Goal: Transaction & Acquisition: Purchase product/service

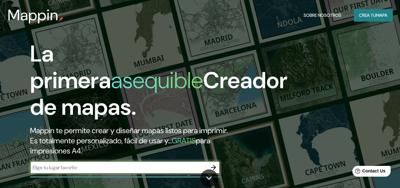
click at [365, 15] on font "Crea tu" at bounding box center [367, 15] width 17 height 6
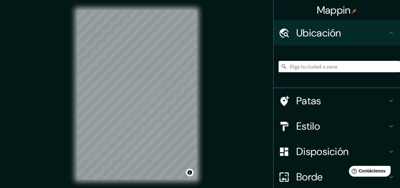
click at [132, 187] on html "Mappin Ubicación Patas Estilo Disposición Borde Elige un borde. Consejo : puede…" at bounding box center [200, 94] width 400 height 188
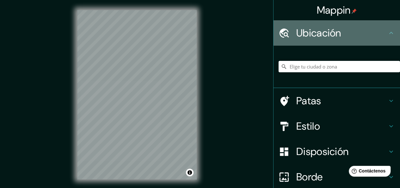
click at [389, 33] on icon at bounding box center [392, 33] width 8 height 8
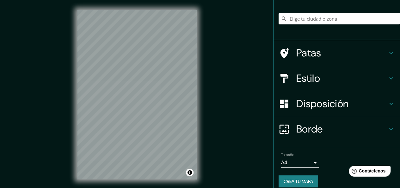
scroll to position [54, 0]
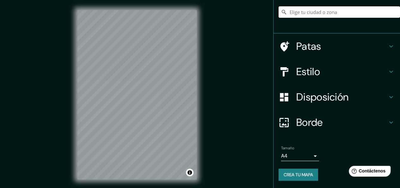
click at [390, 48] on icon at bounding box center [392, 46] width 8 height 8
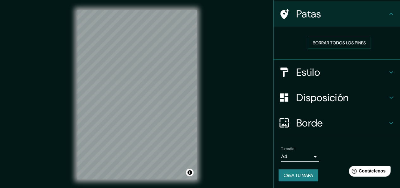
scroll to position [45, 0]
click at [388, 15] on icon at bounding box center [392, 14] width 8 height 8
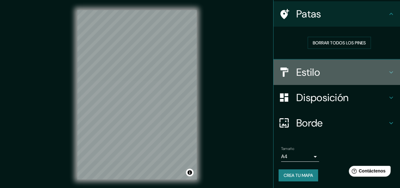
click at [388, 73] on icon at bounding box center [392, 72] width 8 height 8
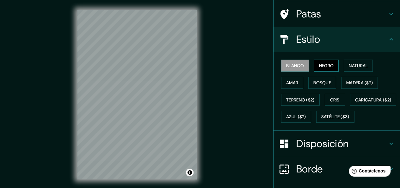
click at [320, 66] on font "Negro" at bounding box center [326, 66] width 15 height 6
click at [350, 68] on font "Natural" at bounding box center [358, 66] width 19 height 6
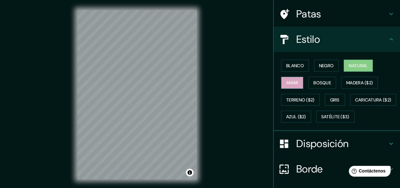
click at [293, 81] on font "Amar" at bounding box center [292, 83] width 12 height 6
click at [314, 85] on font "Bosque" at bounding box center [323, 83] width 18 height 6
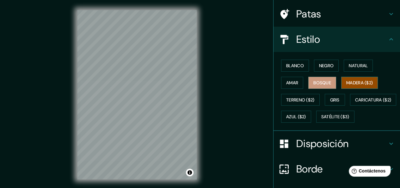
click at [347, 84] on font "Madera ($2)" at bounding box center [360, 83] width 27 height 6
click at [332, 98] on font "Gris" at bounding box center [334, 100] width 9 height 6
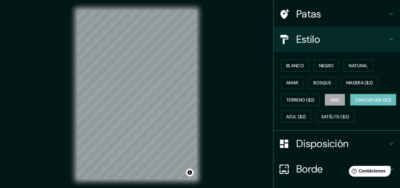
click at [355, 103] on font "Caricatura ($2)" at bounding box center [373, 100] width 36 height 6
click at [322, 120] on font "Satélite ($3)" at bounding box center [336, 117] width 28 height 6
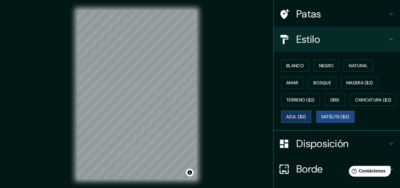
click at [306, 115] on font "Azul ($2)" at bounding box center [296, 117] width 20 height 6
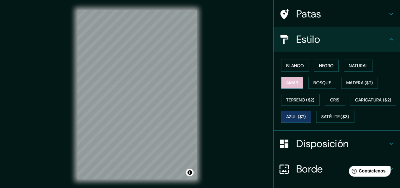
click at [286, 81] on font "Amar" at bounding box center [292, 83] width 12 height 6
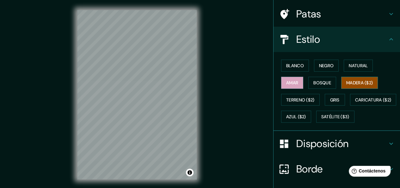
click at [347, 82] on font "Madera ($2)" at bounding box center [360, 83] width 27 height 6
click at [329, 81] on button "Bosque" at bounding box center [323, 83] width 28 height 12
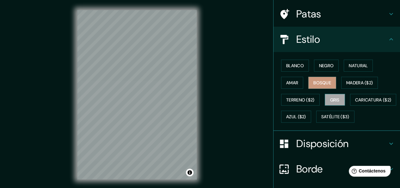
click at [330, 98] on font "Gris" at bounding box center [334, 100] width 9 height 6
click at [349, 65] on font "Natural" at bounding box center [358, 66] width 19 height 6
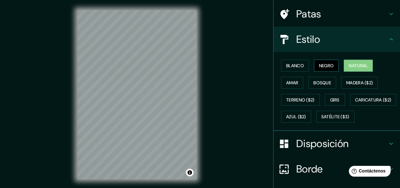
click at [329, 65] on font "Negro" at bounding box center [326, 66] width 15 height 6
click at [293, 65] on font "Blanco" at bounding box center [295, 66] width 18 height 6
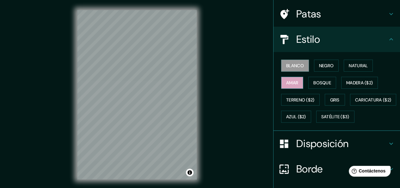
click at [290, 85] on font "Amar" at bounding box center [292, 83] width 12 height 6
click at [331, 98] on font "Gris" at bounding box center [334, 100] width 9 height 6
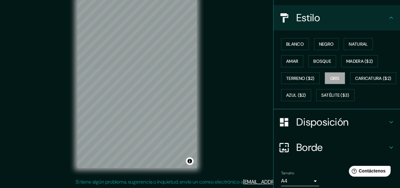
scroll to position [56, 0]
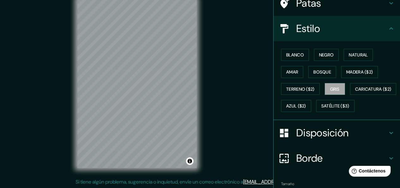
click at [390, 22] on div "Estilo" at bounding box center [337, 28] width 127 height 25
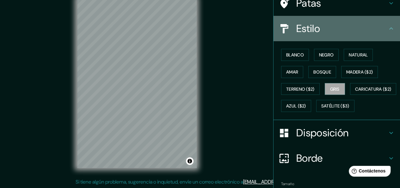
click at [389, 31] on icon at bounding box center [392, 29] width 8 height 8
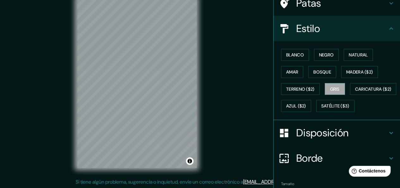
click at [388, 28] on icon at bounding box center [392, 29] width 8 height 8
click at [390, 136] on icon at bounding box center [392, 133] width 8 height 8
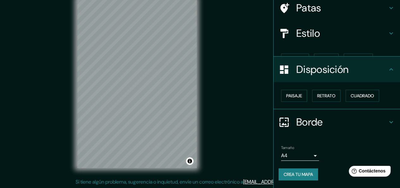
scroll to position [40, 0]
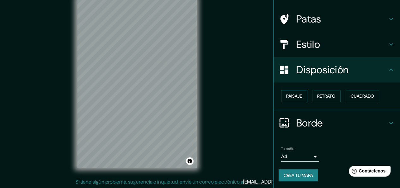
click at [292, 93] on font "Paisaje" at bounding box center [294, 96] width 16 height 6
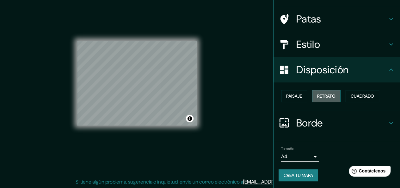
click at [318, 99] on font "Retrato" at bounding box center [327, 96] width 18 height 8
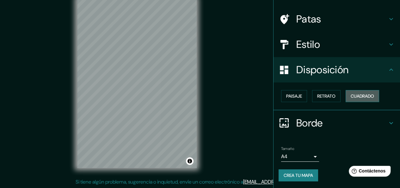
click at [356, 98] on font "Cuadrado" at bounding box center [362, 96] width 23 height 8
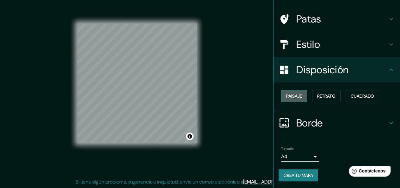
click at [287, 95] on font "Paisaje" at bounding box center [294, 96] width 16 height 6
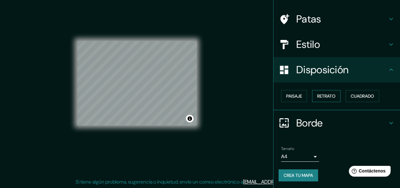
click at [328, 96] on font "Retrato" at bounding box center [327, 96] width 18 height 6
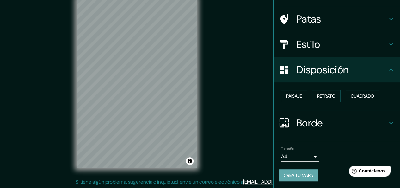
click at [300, 174] on font "Crea tu mapa" at bounding box center [298, 175] width 29 height 6
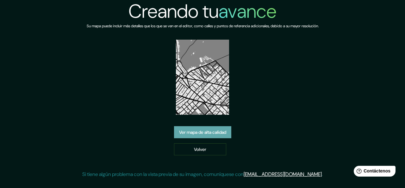
click at [196, 128] on font "Ver mapa de alta calidad" at bounding box center [202, 132] width 47 height 8
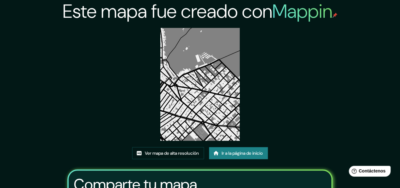
click at [200, 73] on img at bounding box center [200, 84] width 80 height 113
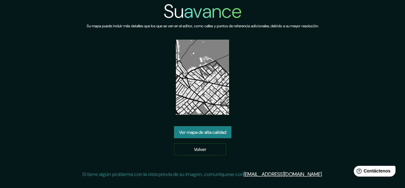
click at [222, 12] on font "avance" at bounding box center [213, 11] width 58 height 25
click at [208, 143] on link "Volver" at bounding box center [200, 149] width 52 height 12
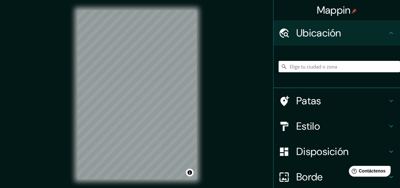
click at [246, 54] on div "Mappin Ubicación Patas Estilo Disposición Borde Elige un borde. Consejo : puede…" at bounding box center [200, 99] width 400 height 199
click at [220, 28] on div "Mappin Ubicación Patas Estilo Disposición Borde Elige un borde. Consejo : puede…" at bounding box center [200, 99] width 400 height 199
click at [133, 185] on div "© Mapbox © OpenStreetMap Improve this map" at bounding box center [137, 94] width 140 height 189
click at [112, 8] on div "© Mapbox © OpenStreetMap Improve this map" at bounding box center [137, 94] width 140 height 189
click at [388, 97] on icon at bounding box center [392, 101] width 8 height 8
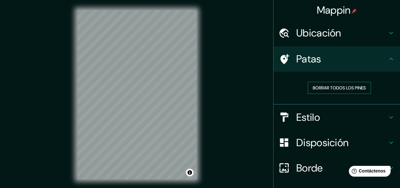
click at [346, 88] on font "Borrar todos los pines" at bounding box center [339, 88] width 53 height 6
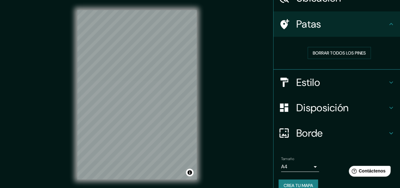
scroll to position [45, 0]
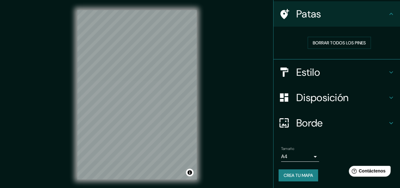
click at [388, 72] on icon at bounding box center [392, 72] width 8 height 8
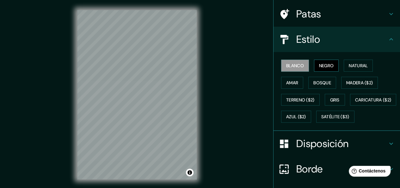
click at [329, 63] on font "Negro" at bounding box center [326, 66] width 15 height 6
click at [355, 17] on h4 "Patas" at bounding box center [342, 14] width 91 height 13
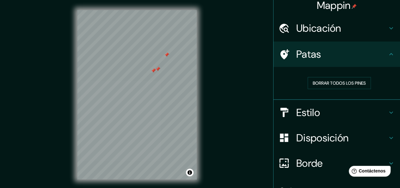
scroll to position [0, 0]
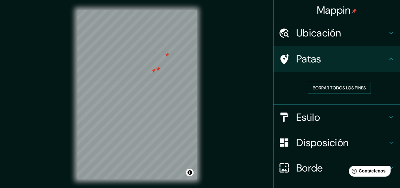
click at [358, 90] on font "Borrar todos los pines" at bounding box center [339, 88] width 53 height 6
click at [388, 116] on icon at bounding box center [392, 117] width 8 height 8
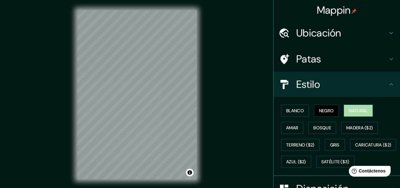
click at [356, 108] on font "Natural" at bounding box center [358, 111] width 19 height 6
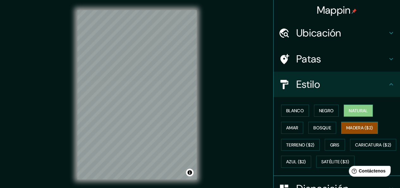
click at [352, 125] on font "Madera ($2)" at bounding box center [360, 128] width 27 height 6
click at [356, 105] on button "Natural" at bounding box center [358, 110] width 29 height 12
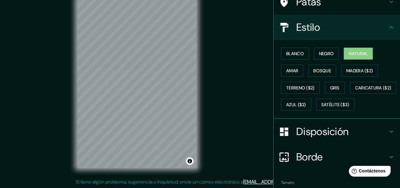
scroll to position [63, 0]
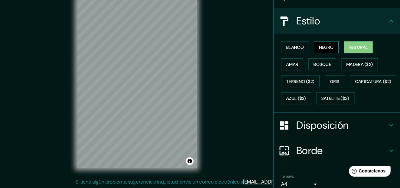
click at [319, 50] on font "Negro" at bounding box center [326, 47] width 15 height 6
click at [289, 48] on font "Blanco" at bounding box center [295, 47] width 18 height 6
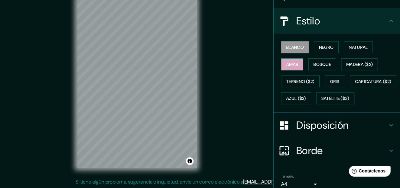
click at [292, 67] on font "Amar" at bounding box center [292, 64] width 12 height 8
click at [330, 79] on font "Gris" at bounding box center [334, 82] width 9 height 6
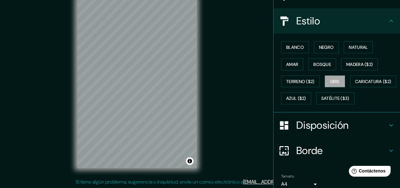
scroll to position [0, 0]
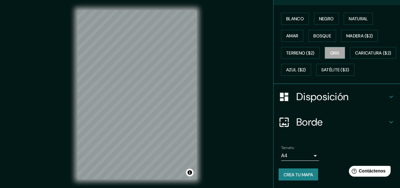
click at [381, 99] on h4 "Disposición" at bounding box center [342, 96] width 91 height 13
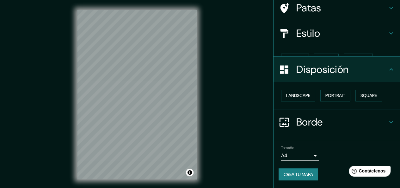
scroll to position [40, 0]
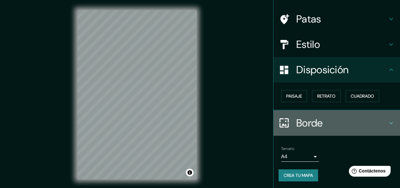
click at [388, 121] on icon at bounding box center [392, 123] width 8 height 8
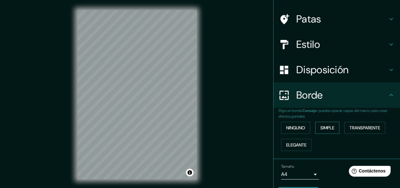
click at [316, 126] on button "Simple" at bounding box center [328, 128] width 24 height 12
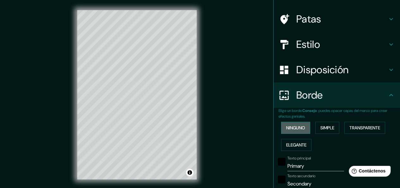
click at [296, 125] on font "Ninguno" at bounding box center [295, 128] width 19 height 6
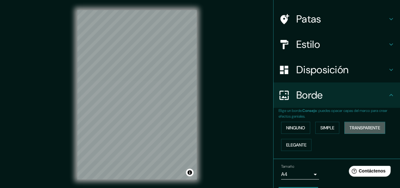
click at [362, 125] on font "Transparente" at bounding box center [365, 128] width 31 height 6
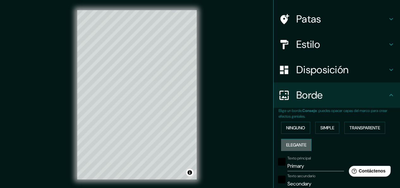
click at [296, 144] on font "Elegante" at bounding box center [296, 145] width 20 height 6
click at [296, 128] on font "Ninguno" at bounding box center [295, 128] width 19 height 6
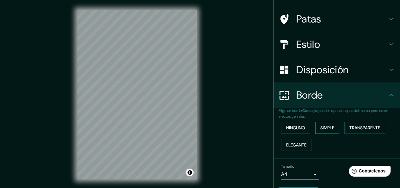
click at [329, 128] on font "Simple" at bounding box center [328, 128] width 14 height 6
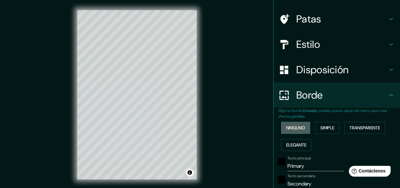
click at [296, 126] on font "Ninguno" at bounding box center [295, 128] width 19 height 6
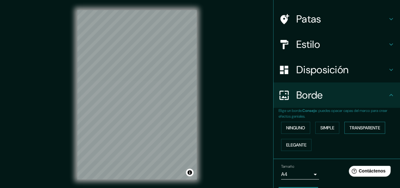
scroll to position [57, 0]
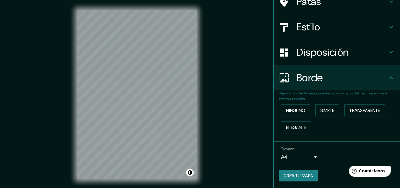
click at [294, 173] on font "Crea tu mapa" at bounding box center [298, 176] width 29 height 6
click at [290, 173] on font "Crea tu mapa" at bounding box center [298, 176] width 29 height 6
